Goal: Information Seeking & Learning: Learn about a topic

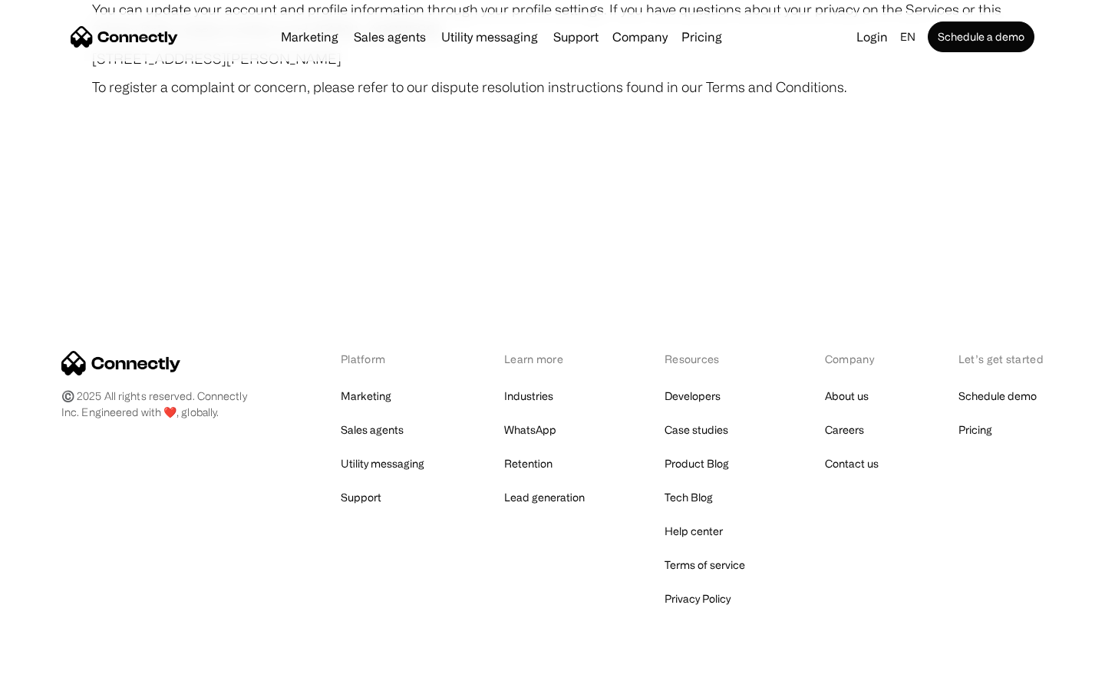
scroll to position [8936, 0]
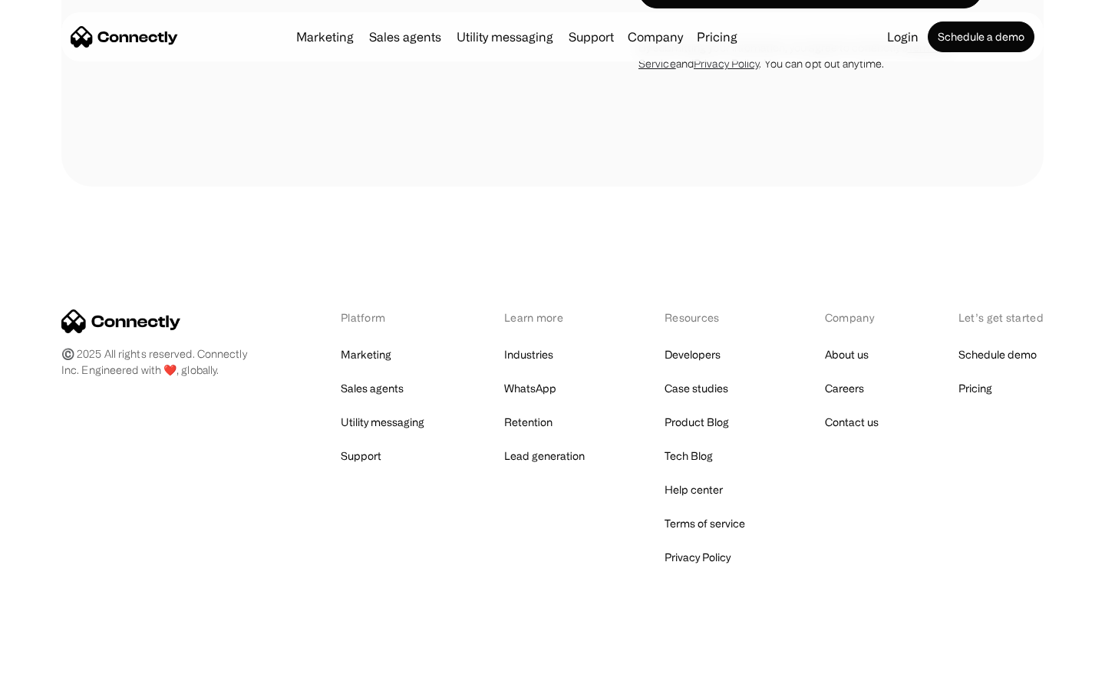
scroll to position [2525, 0]
